Goal: Information Seeking & Learning: Learn about a topic

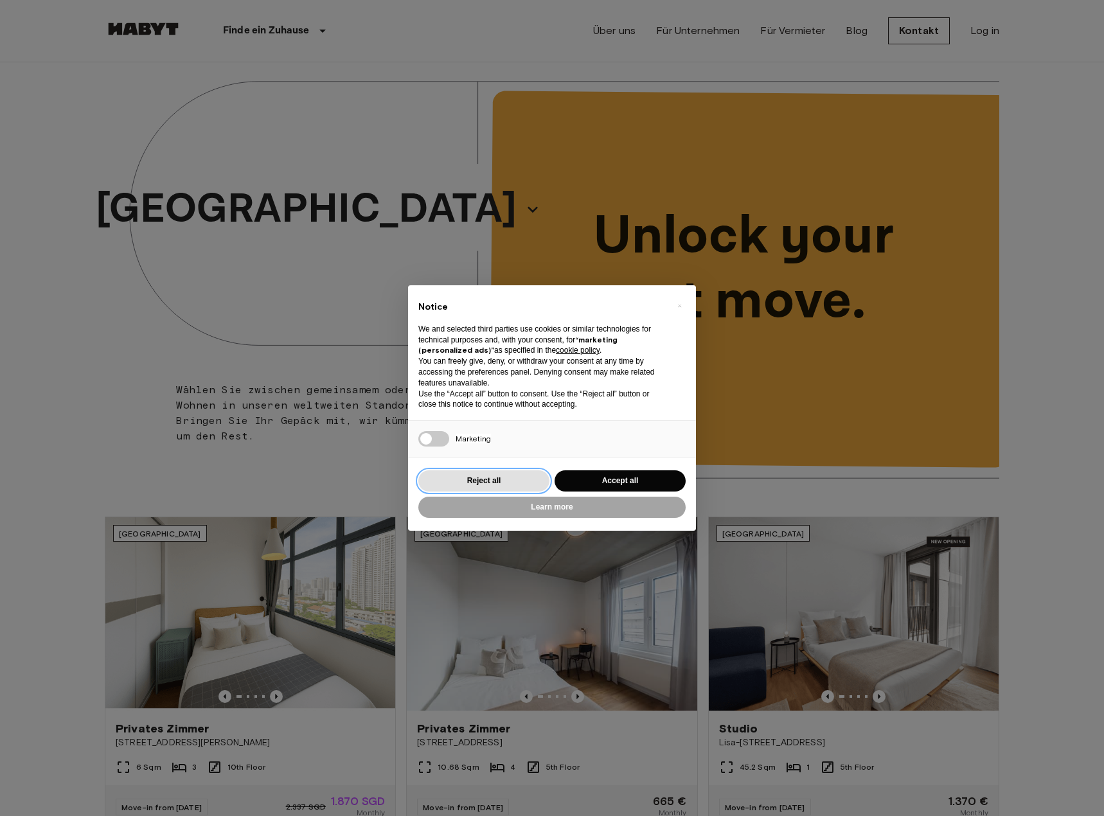
click at [517, 472] on button "Reject all" at bounding box center [483, 480] width 131 height 21
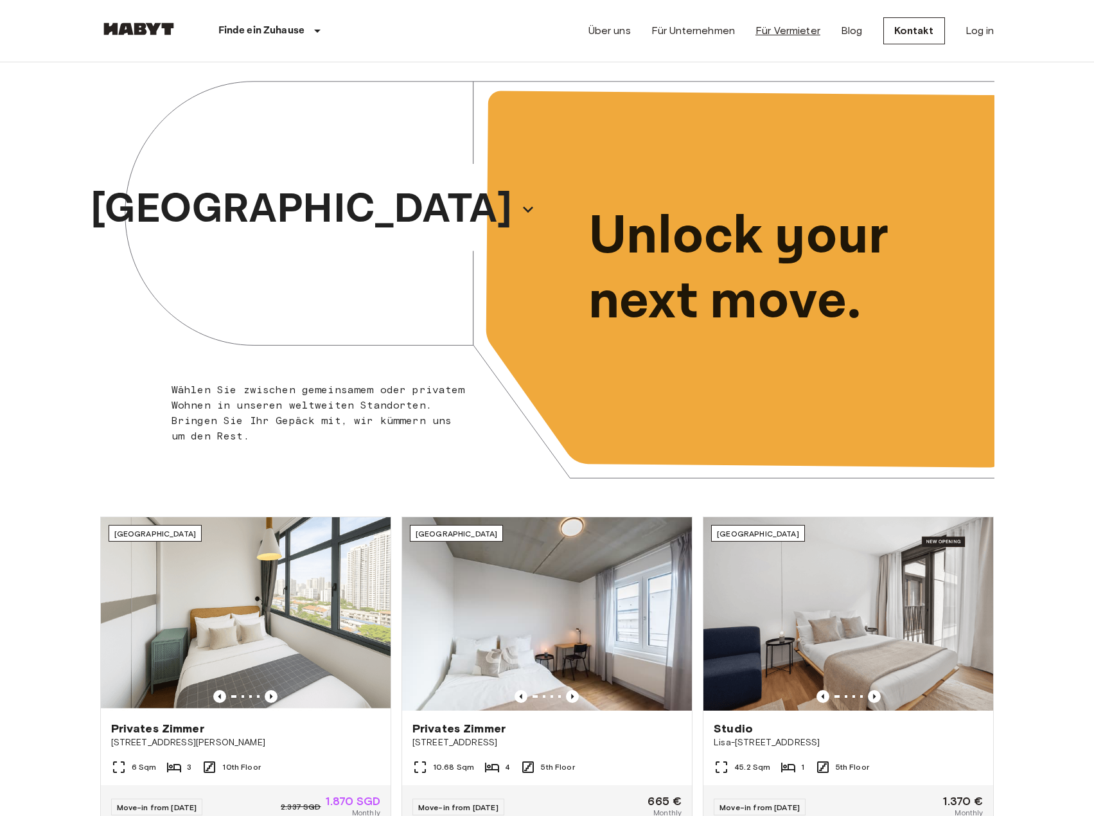
click at [772, 28] on link "Für Vermieter" at bounding box center [787, 30] width 65 height 15
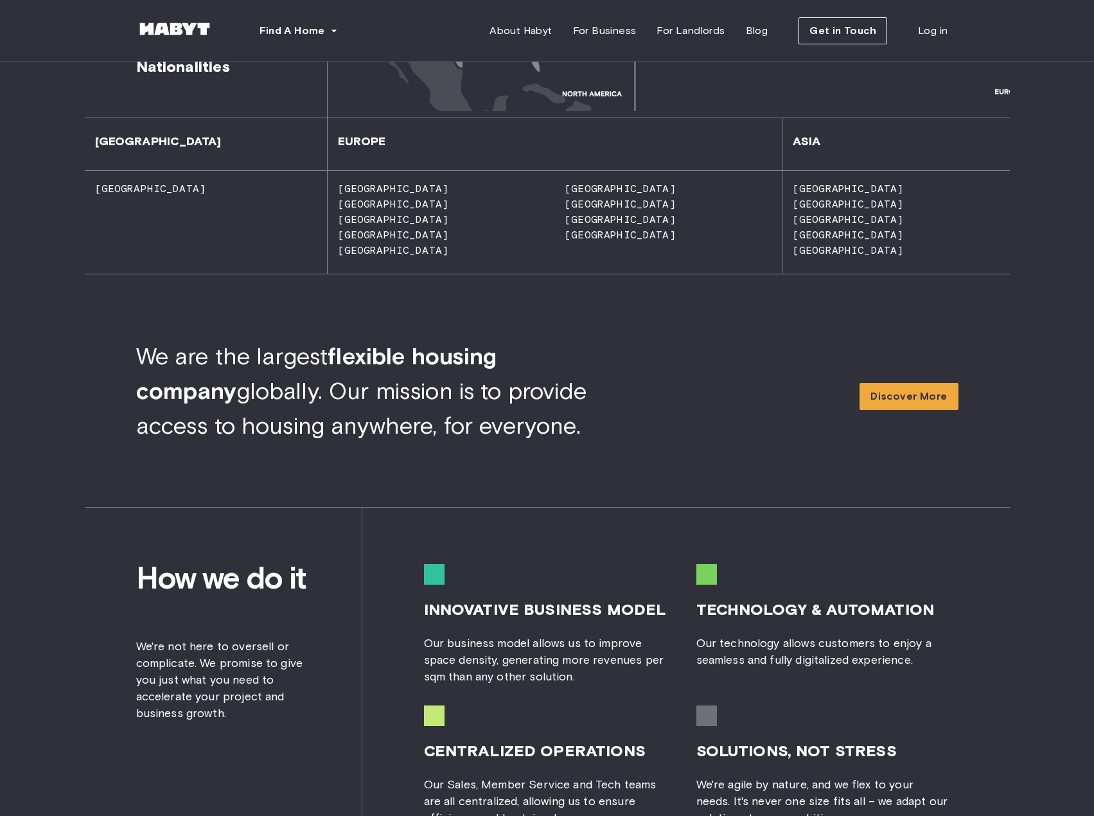
scroll to position [964, 0]
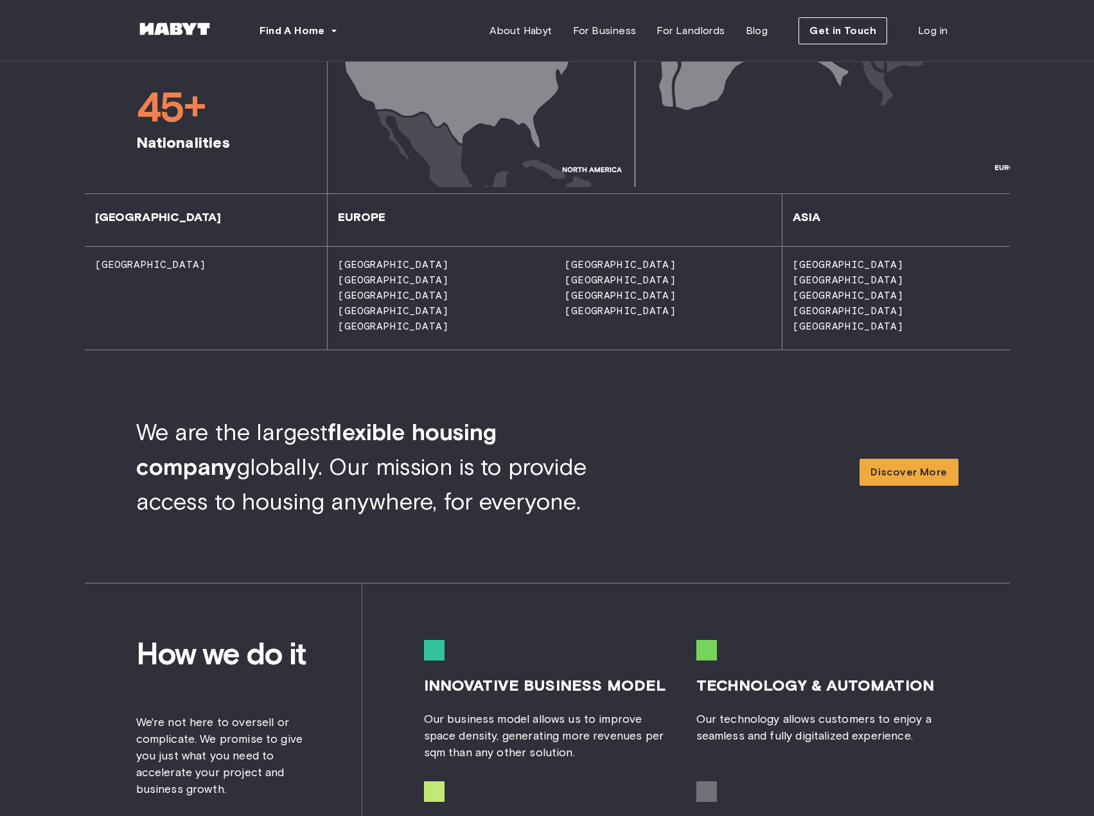
click at [584, 307] on span "[GEOGRAPHIC_DATA]" at bounding box center [614, 311] width 121 height 12
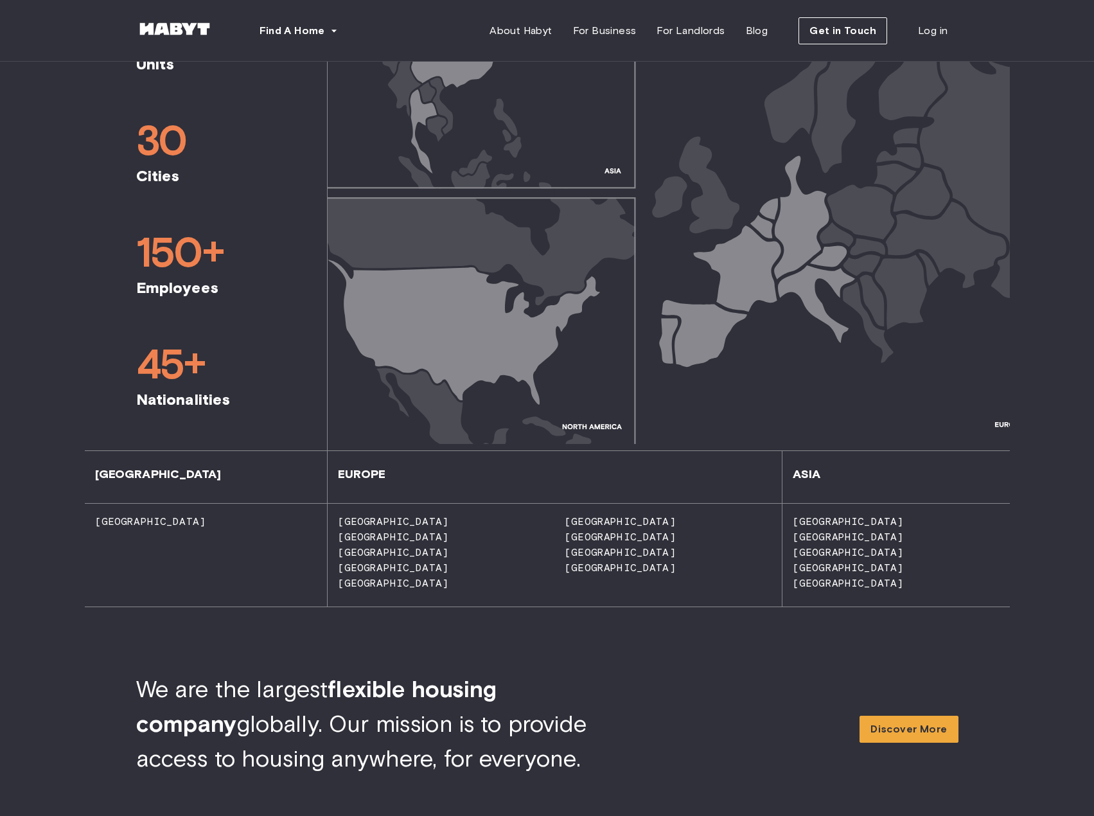
click at [783, 251] on img at bounding box center [669, 203] width 682 height 482
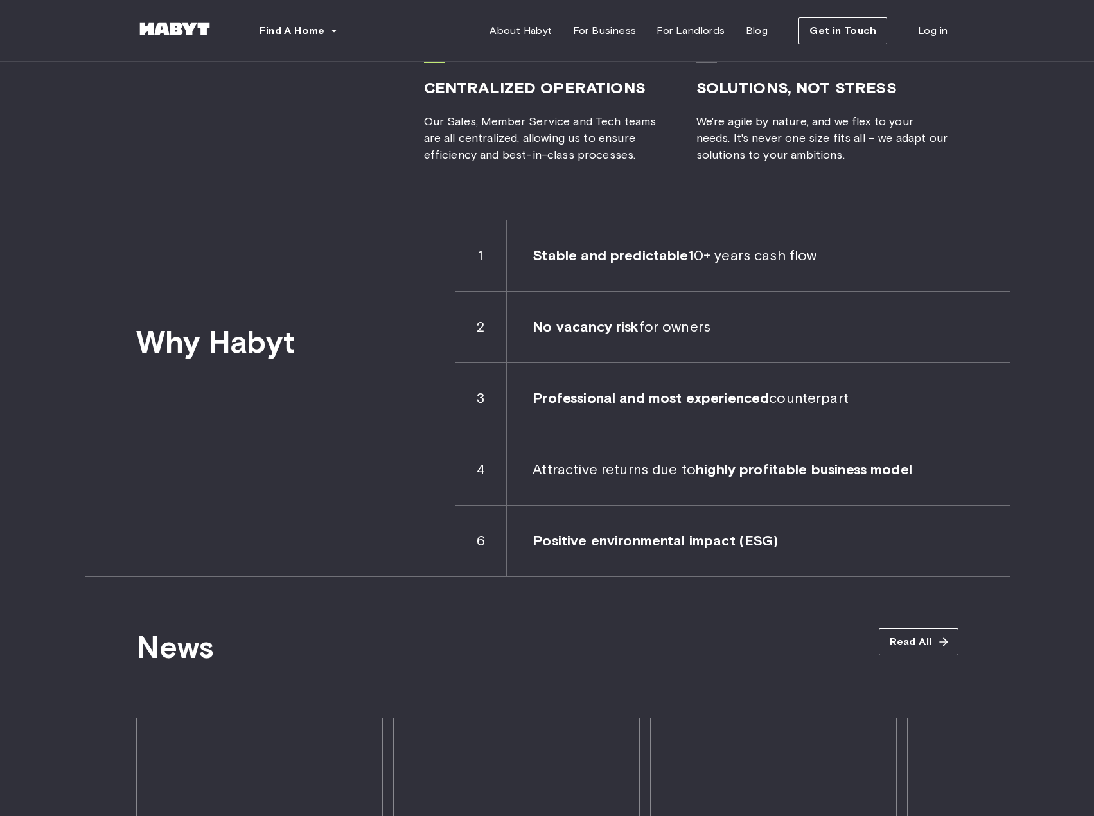
scroll to position [1735, 0]
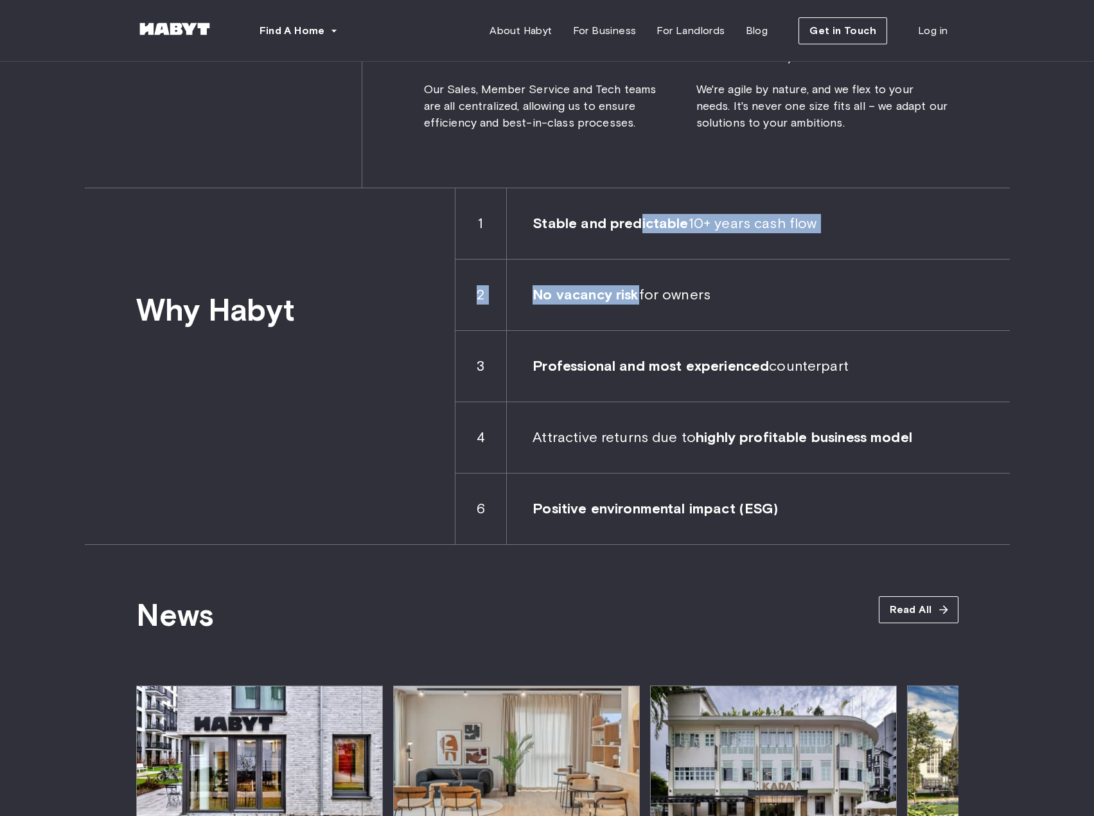
drag, startPoint x: 640, startPoint y: 224, endPoint x: 639, endPoint y: 297, distance: 72.6
click at [639, 297] on div "1 Stable and predictable 10+ years cash flow 2 No vacancy risk for owners 3 Pro…" at bounding box center [732, 366] width 555 height 356
click at [639, 296] on span "No vacancy risk for owners" at bounding box center [758, 295] width 502 height 71
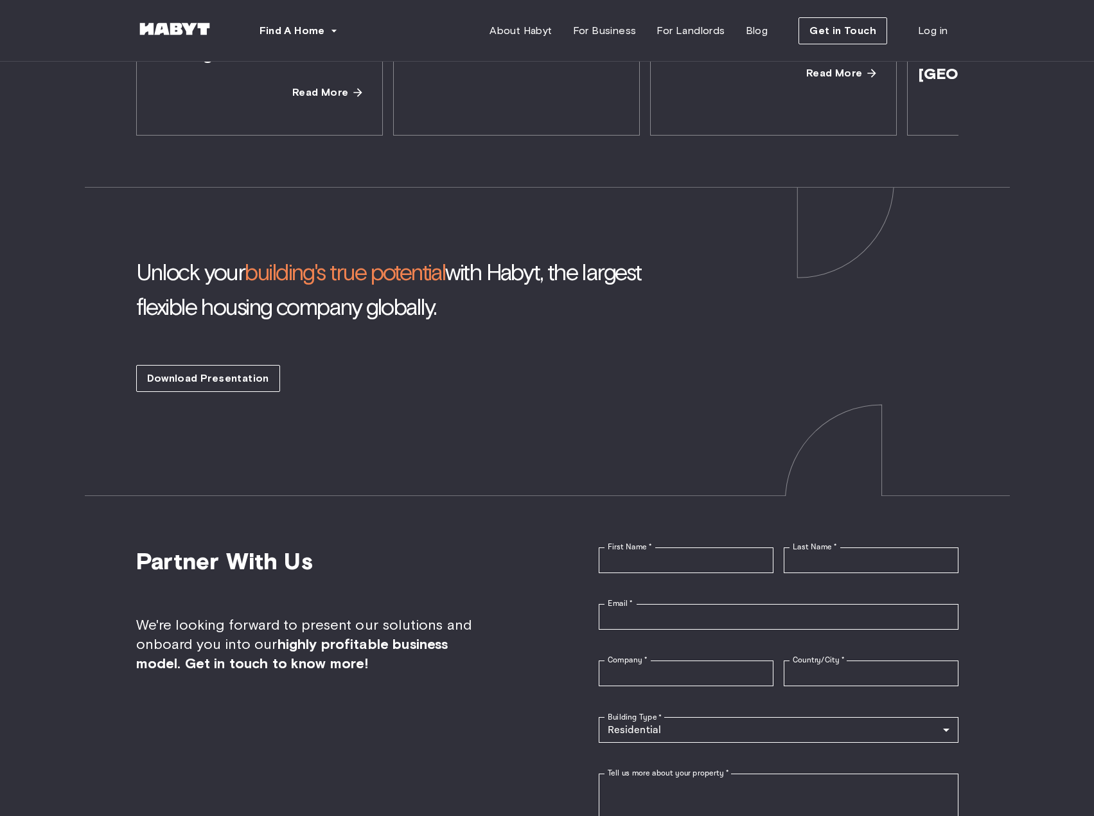
scroll to position [2277, 0]
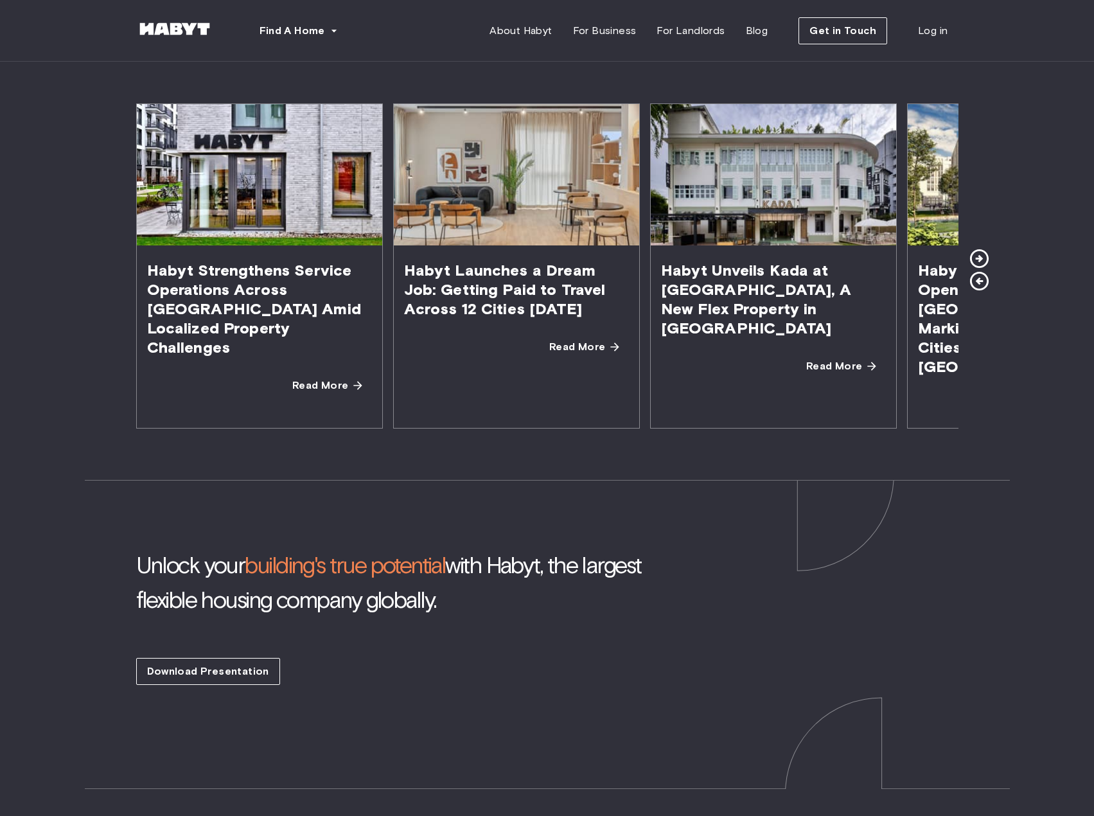
drag, startPoint x: 477, startPoint y: 215, endPoint x: 468, endPoint y: 114, distance: 101.3
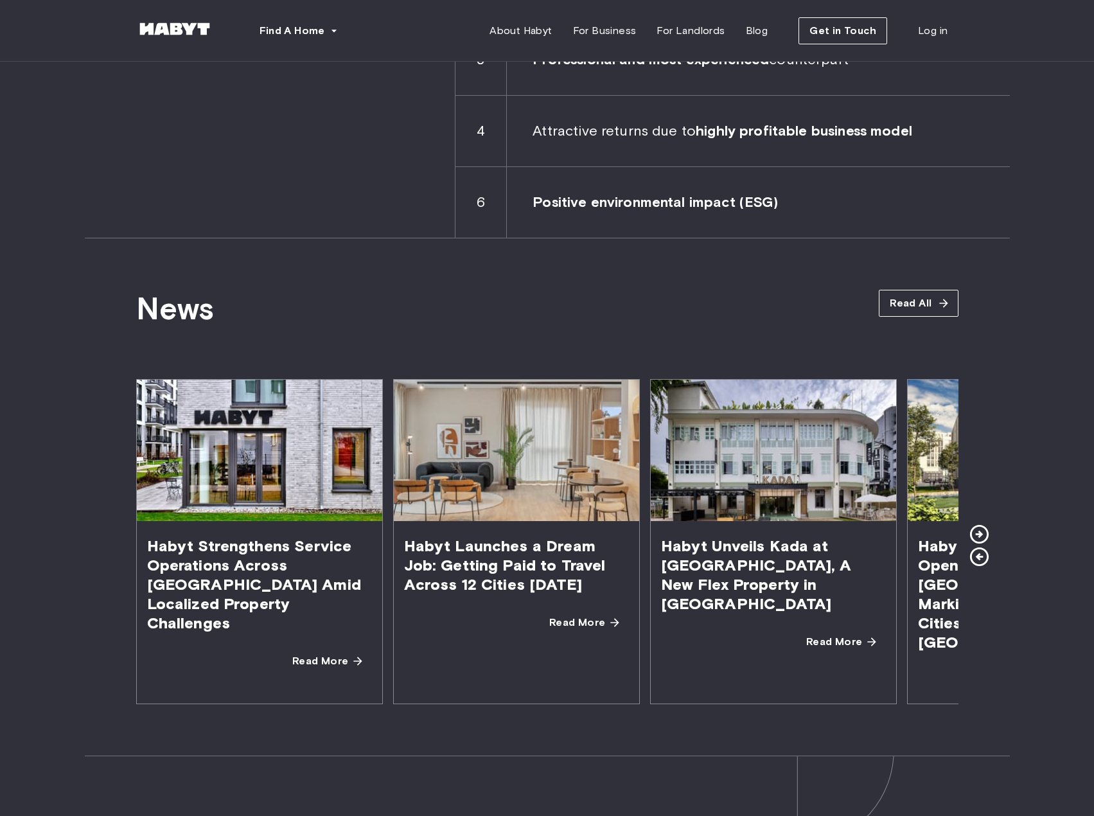
scroll to position [1828, 0]
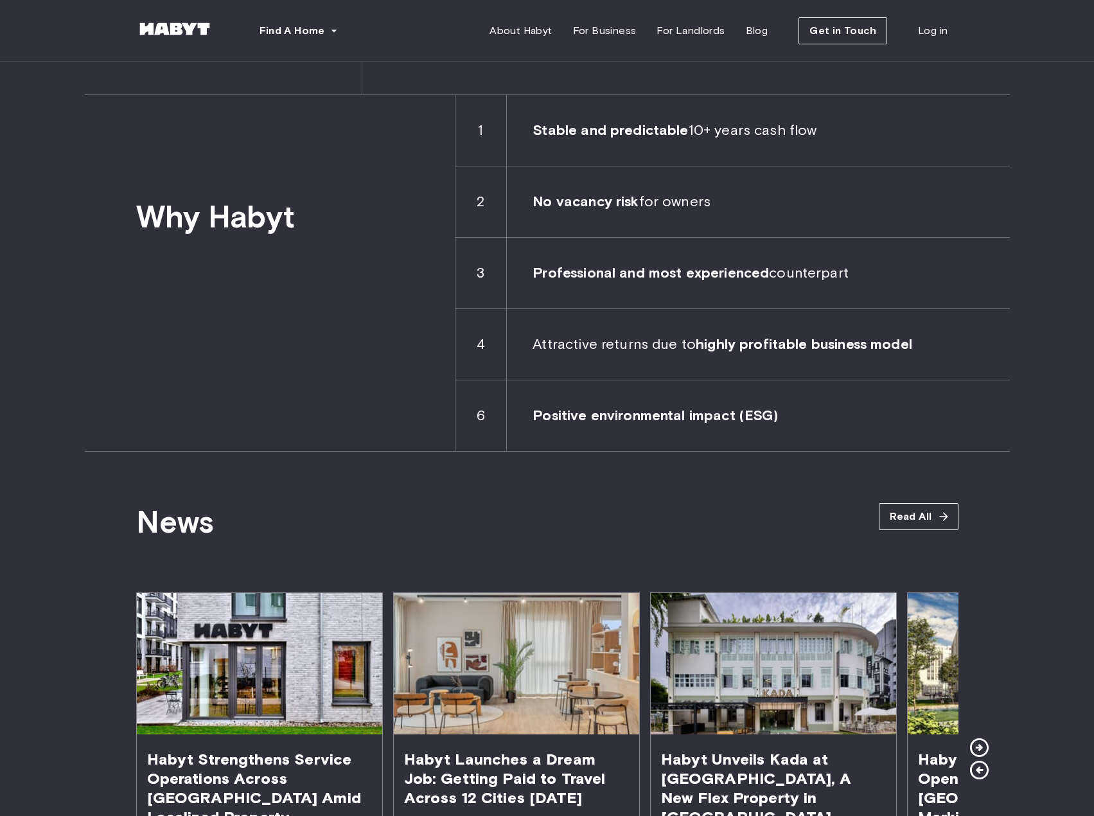
click at [1057, 348] on div "We manage the property. You manage your time. Discover property management that…" at bounding box center [547, 230] width 1094 height 3993
